Goal: Task Accomplishment & Management: Use online tool/utility

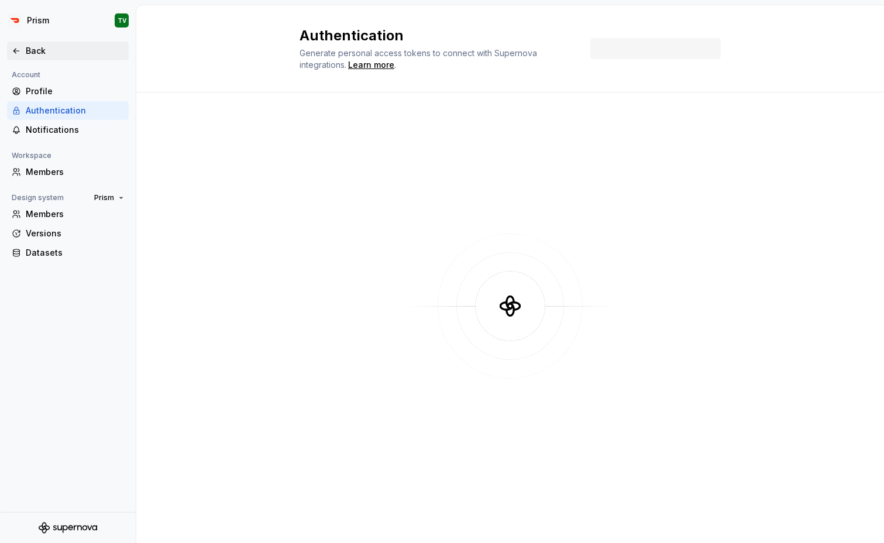
click at [40, 50] on div "Back" at bounding box center [75, 51] width 98 height 12
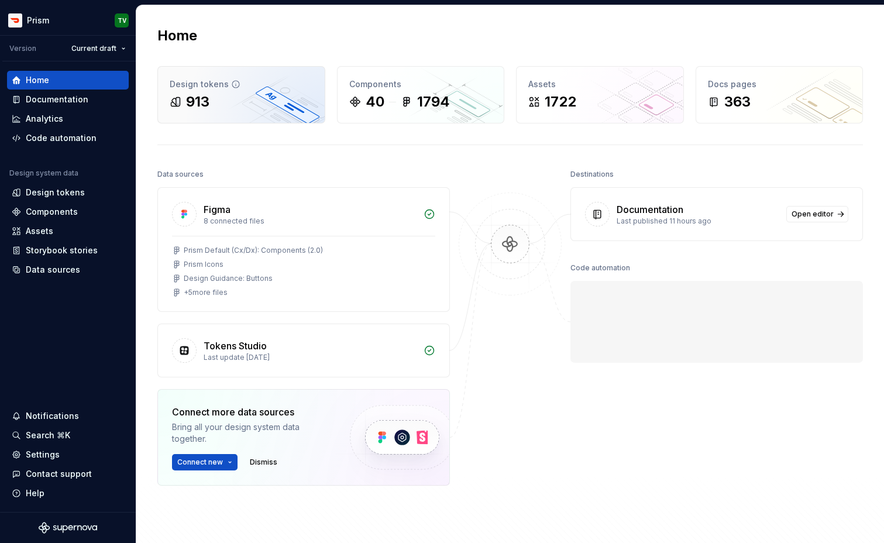
click at [223, 102] on div "913" at bounding box center [241, 101] width 143 height 19
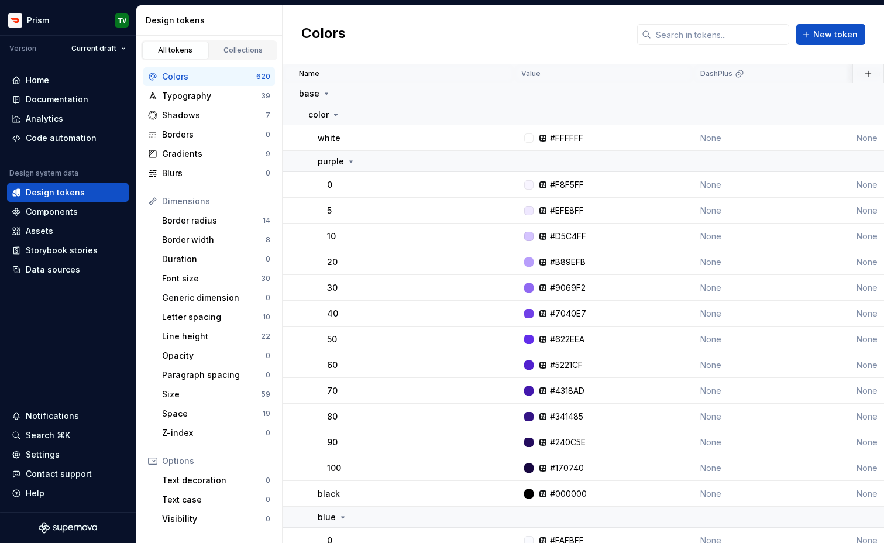
click at [185, 85] on div "Colors 620" at bounding box center [209, 76] width 132 height 19
click at [187, 76] on div "Colors" at bounding box center [209, 77] width 94 height 12
click at [684, 33] on input "text" at bounding box center [720, 34] width 138 height 21
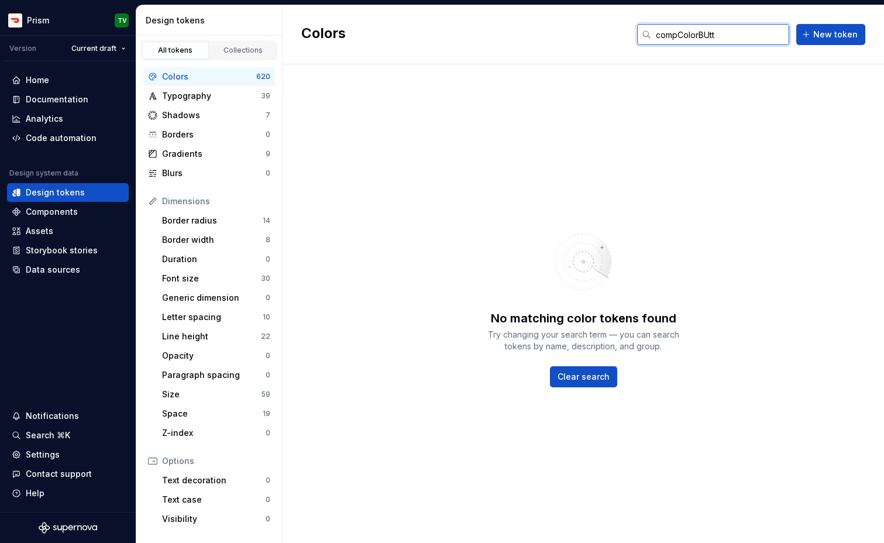
type input "u"
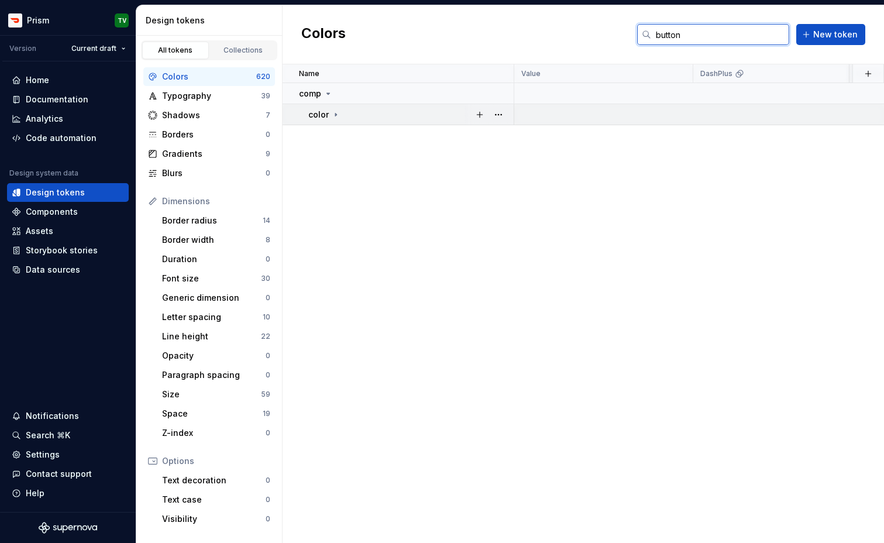
type input "button"
click at [326, 111] on p "color" at bounding box center [318, 115] width 20 height 12
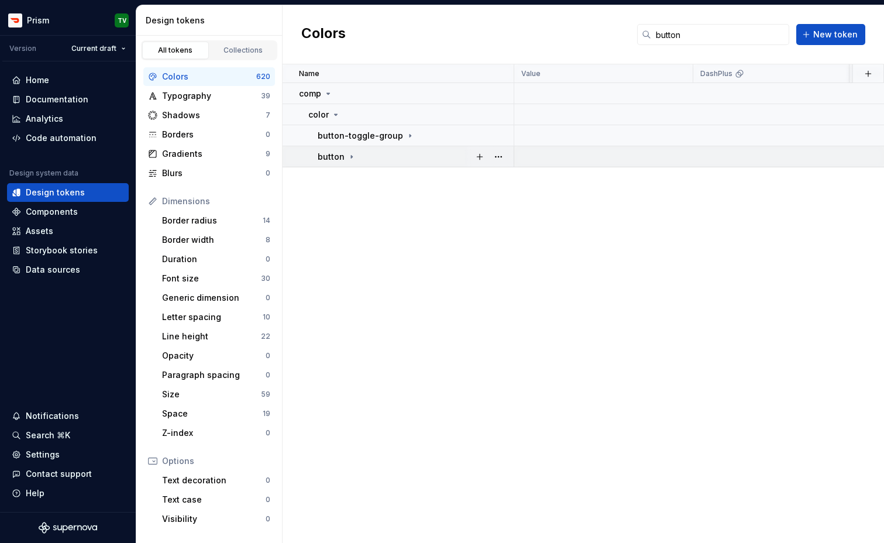
click at [334, 153] on p "button" at bounding box center [331, 157] width 27 height 12
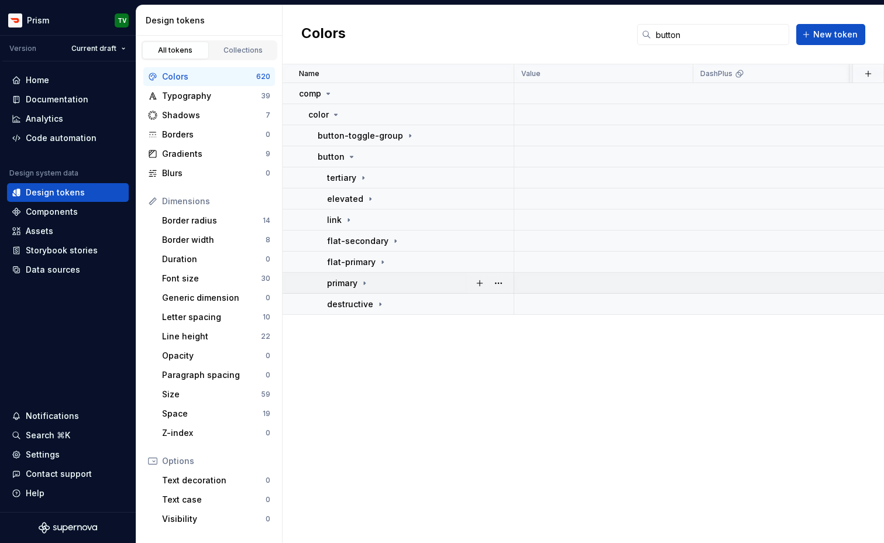
click at [349, 275] on td "primary" at bounding box center [398, 283] width 232 height 21
click at [356, 302] on p "background" at bounding box center [360, 304] width 49 height 12
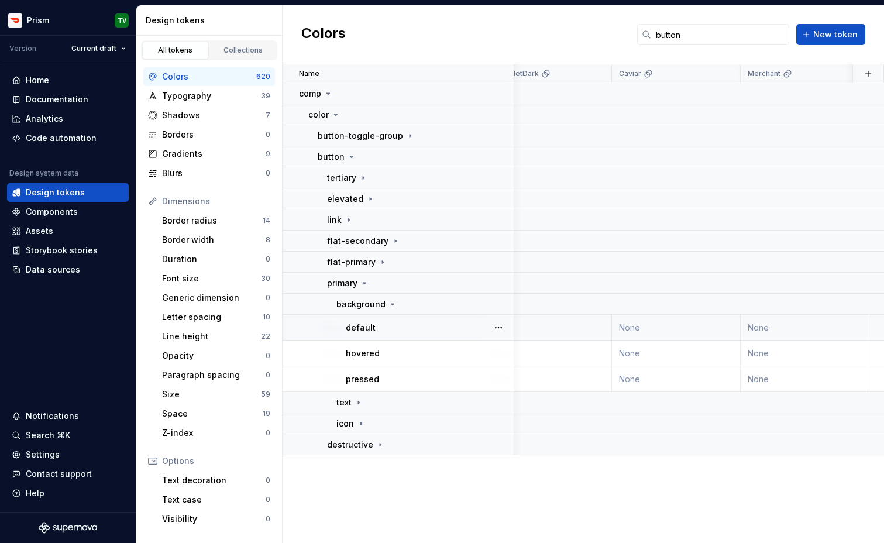
scroll to position [0, 2510]
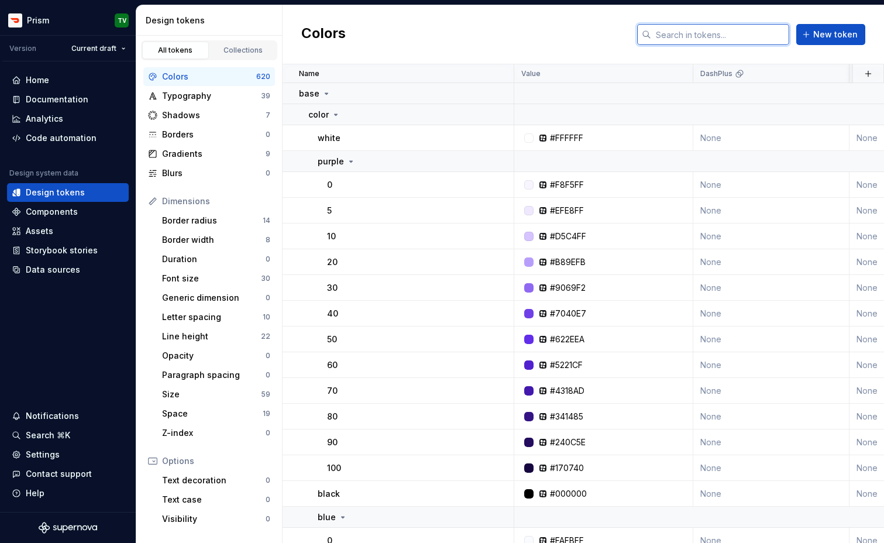
click at [755, 35] on input "text" at bounding box center [720, 34] width 138 height 21
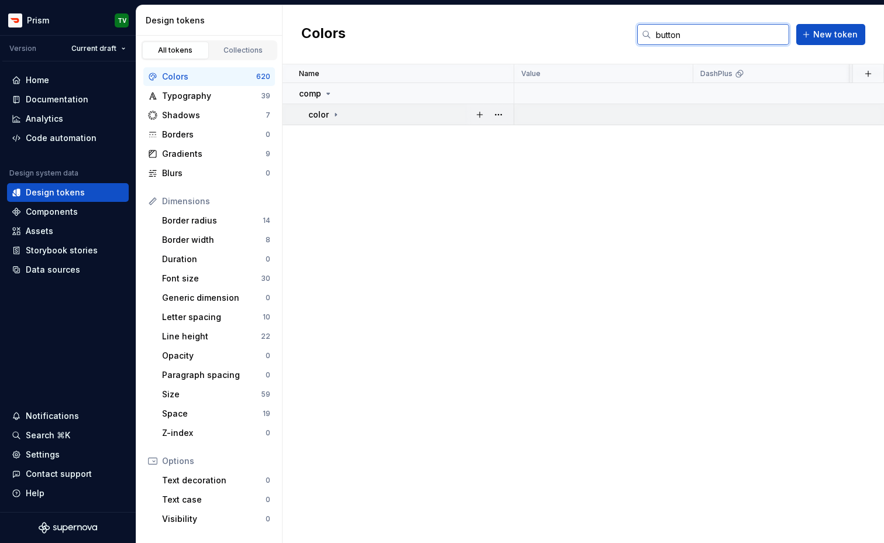
type input "button"
click at [342, 116] on div "color" at bounding box center [410, 115] width 205 height 12
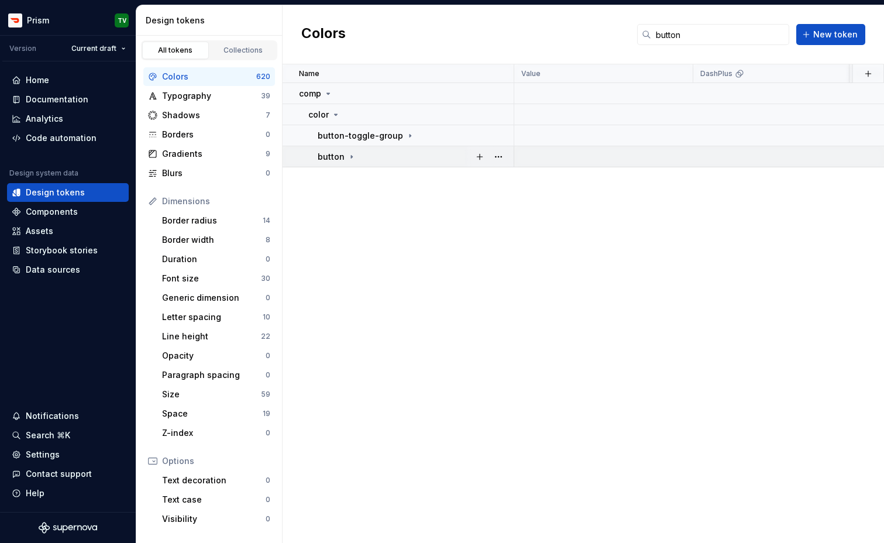
click at [333, 152] on p "button" at bounding box center [331, 157] width 27 height 12
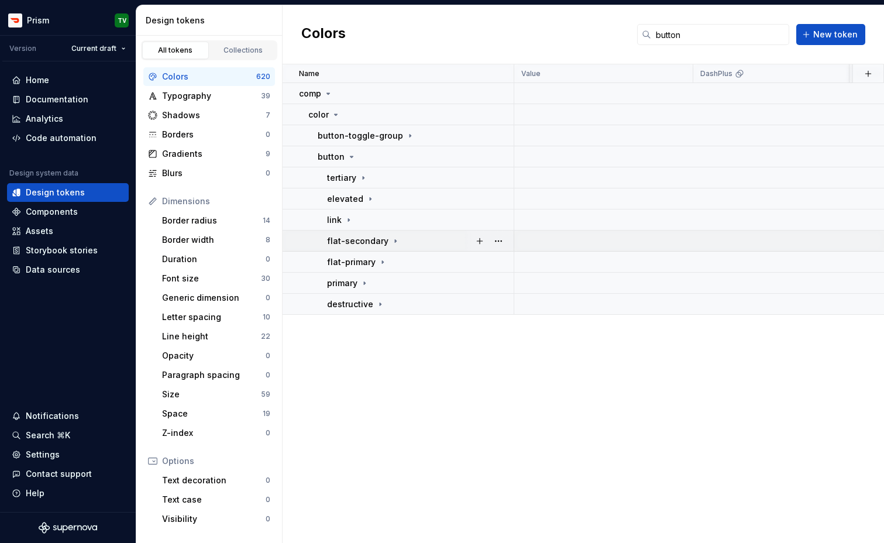
click at [340, 237] on p "flat-secondary" at bounding box center [357, 241] width 61 height 12
click at [346, 180] on p "tertiary" at bounding box center [341, 178] width 29 height 12
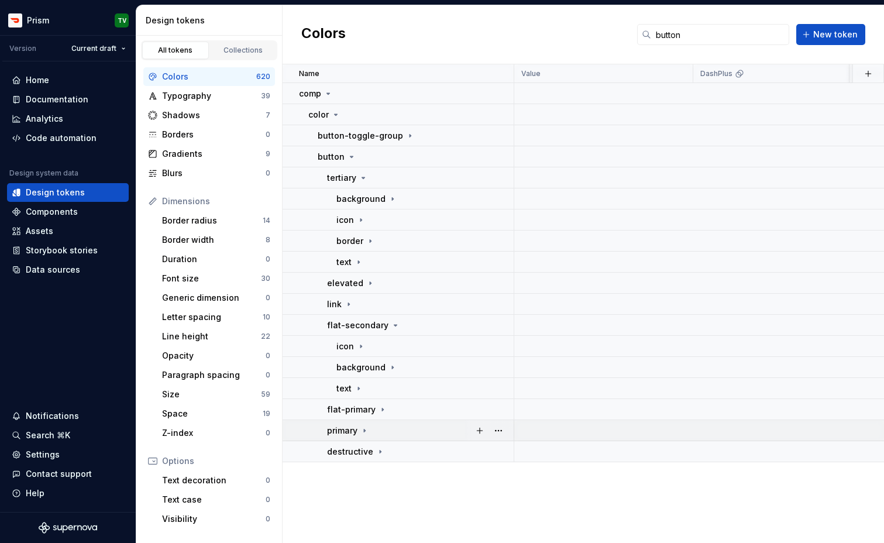
click at [345, 430] on p "primary" at bounding box center [342, 431] width 30 height 12
click at [374, 448] on p "background" at bounding box center [360, 452] width 49 height 12
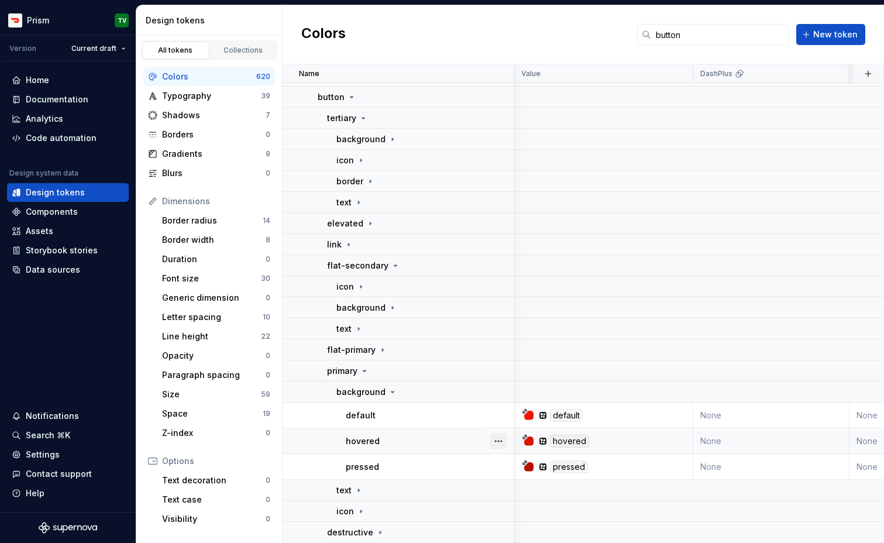
scroll to position [60, 8]
click at [605, 422] on td "default" at bounding box center [595, 415] width 179 height 26
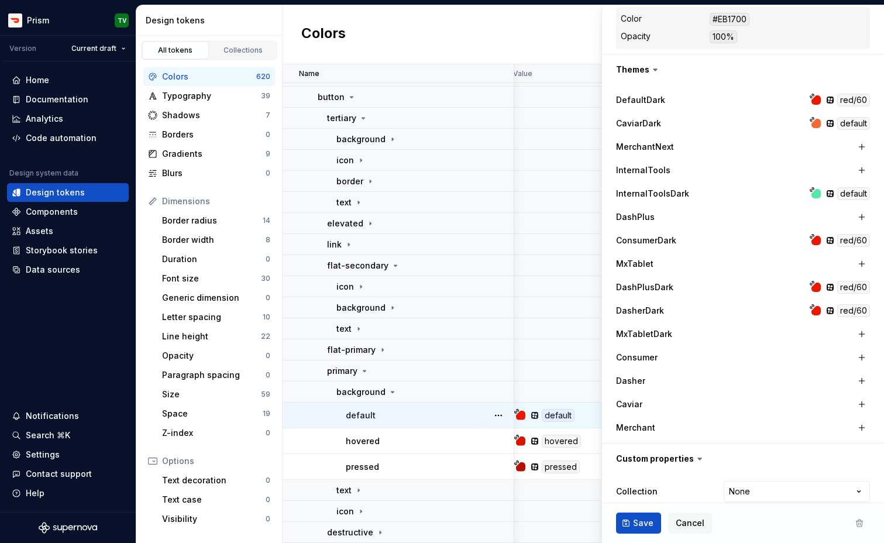
scroll to position [271, 0]
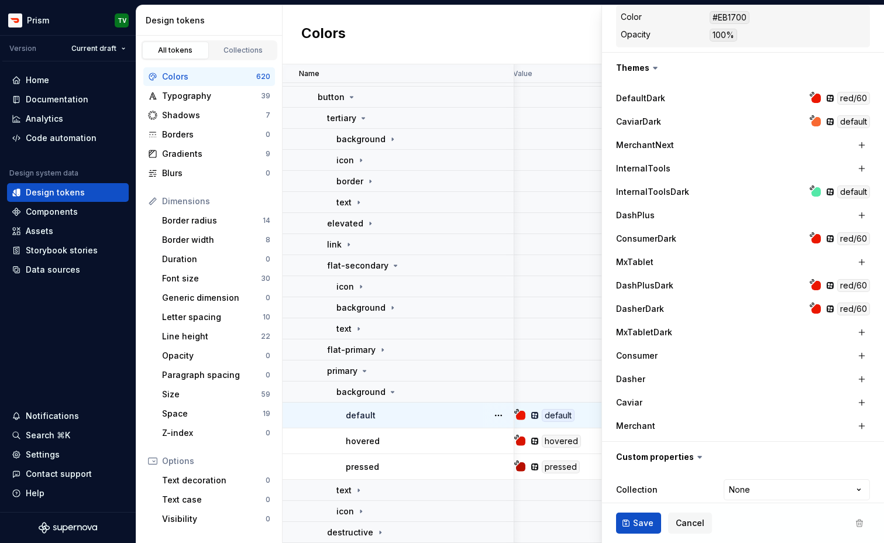
click at [773, 405] on div "Caviar" at bounding box center [734, 403] width 237 height 12
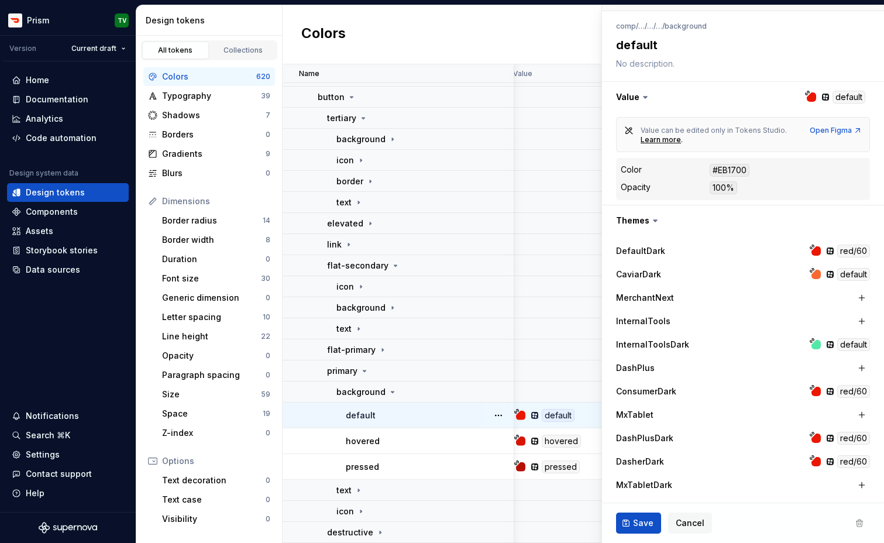
scroll to position [118, 0]
click at [735, 87] on button "button" at bounding box center [743, 97] width 282 height 30
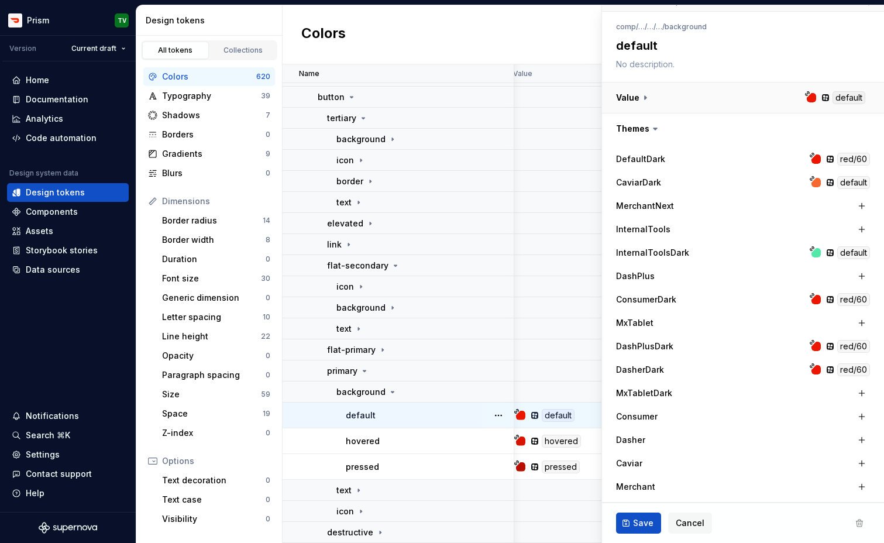
click at [777, 97] on button "button" at bounding box center [743, 97] width 282 height 30
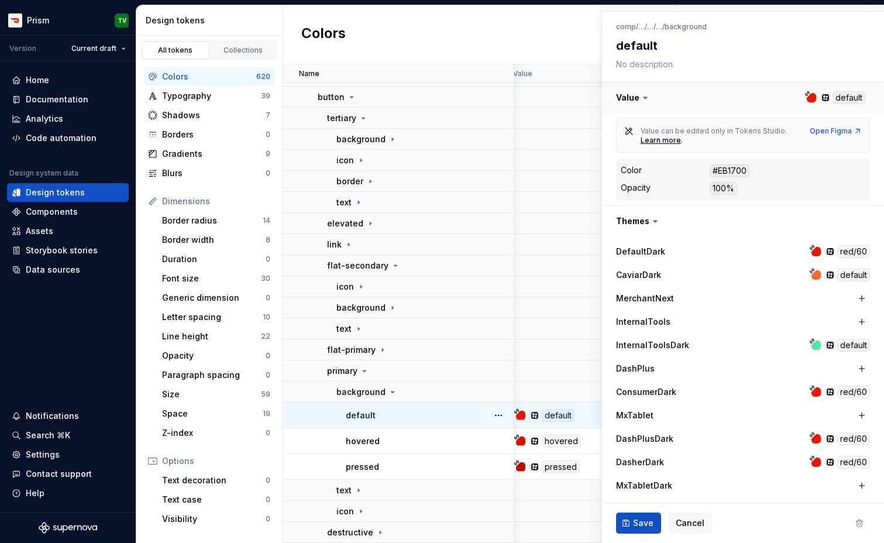
click at [850, 100] on button "button" at bounding box center [743, 97] width 282 height 30
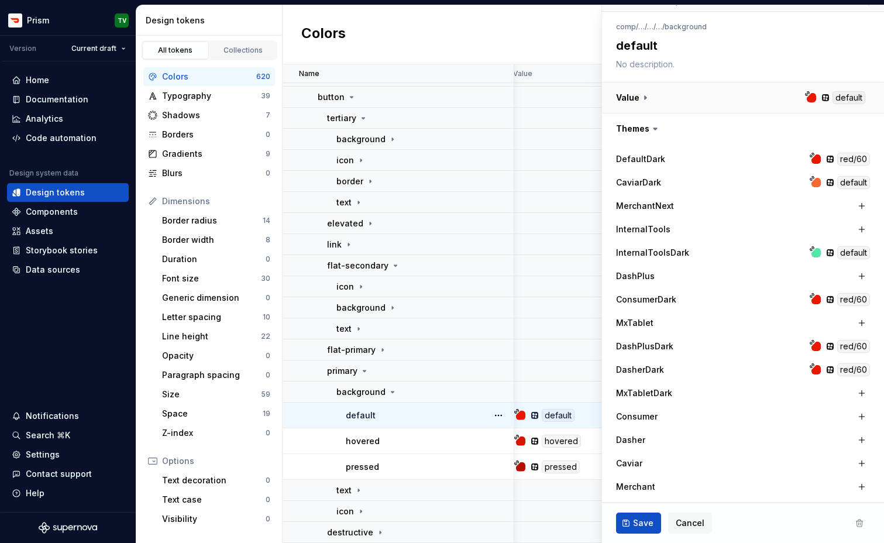
click at [850, 100] on button "button" at bounding box center [743, 97] width 282 height 30
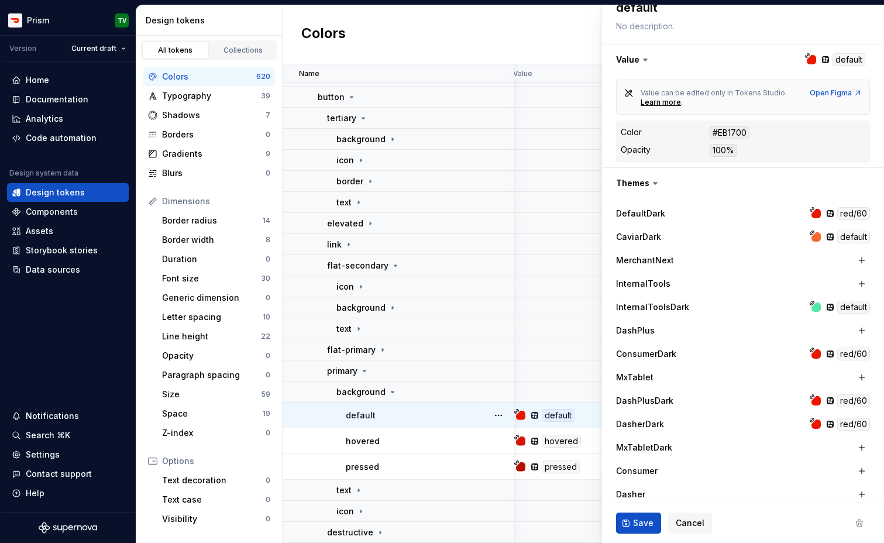
scroll to position [112, 0]
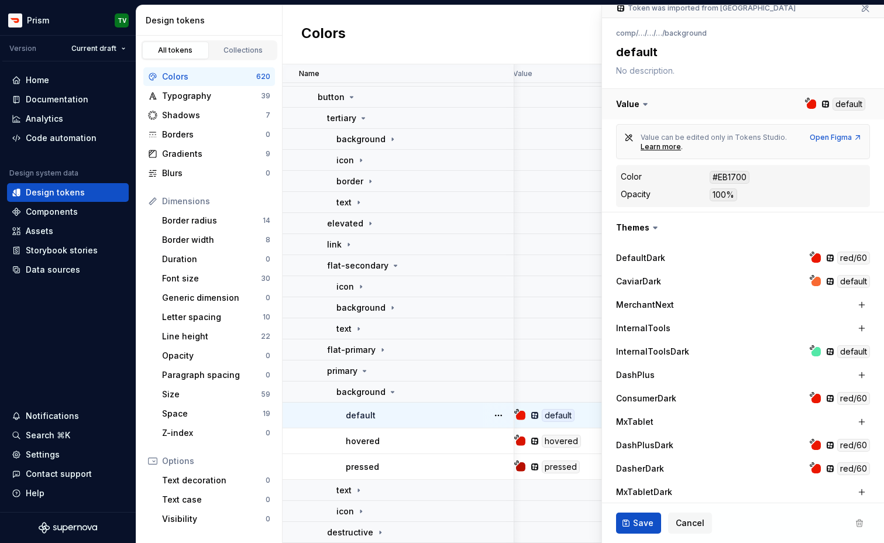
click at [824, 106] on button "button" at bounding box center [743, 104] width 282 height 30
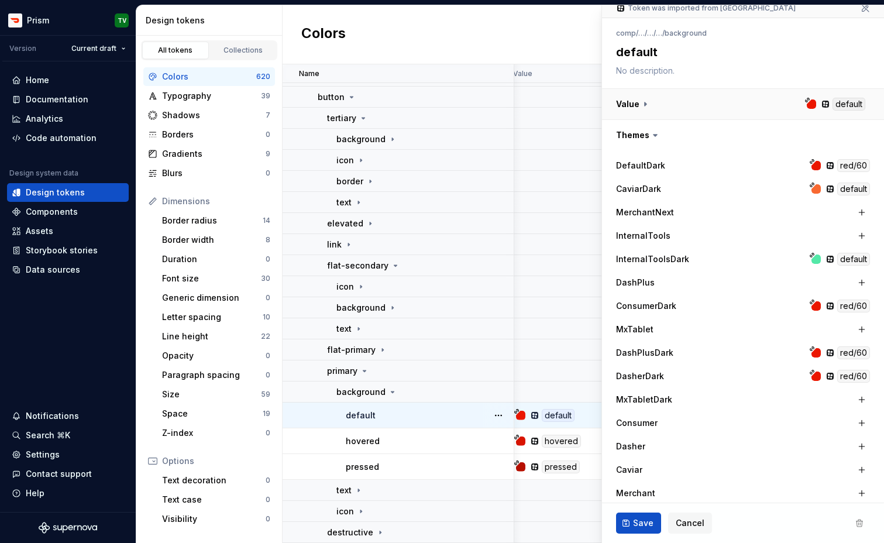
click at [824, 106] on button "button" at bounding box center [743, 104] width 282 height 30
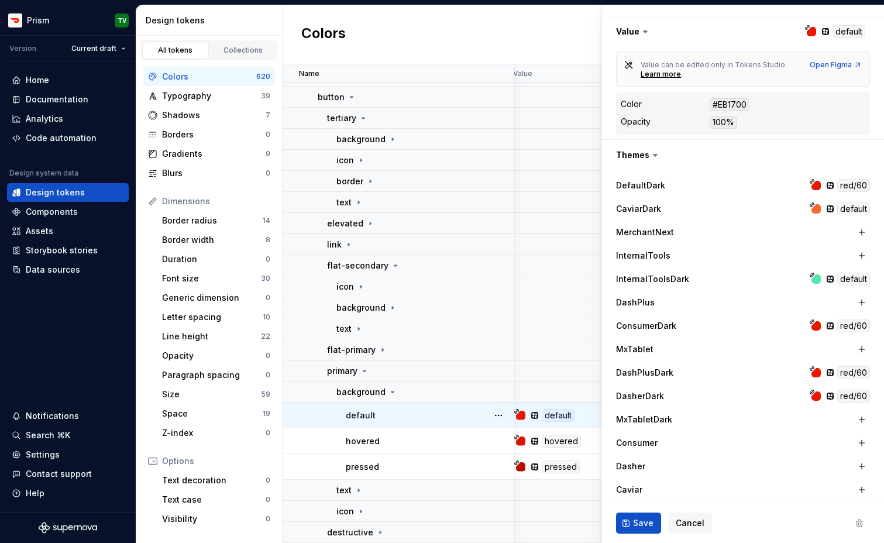
scroll to position [309, 0]
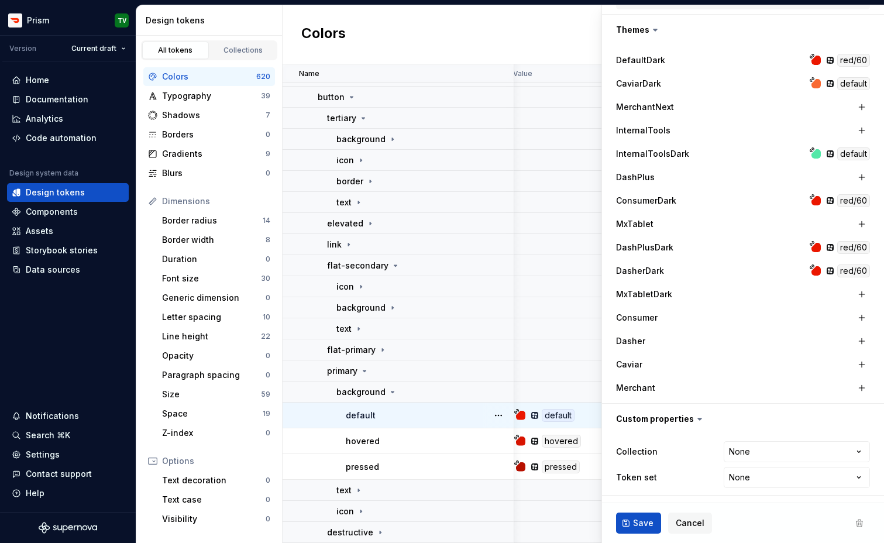
type textarea "*"
